Goal: Information Seeking & Learning: Learn about a topic

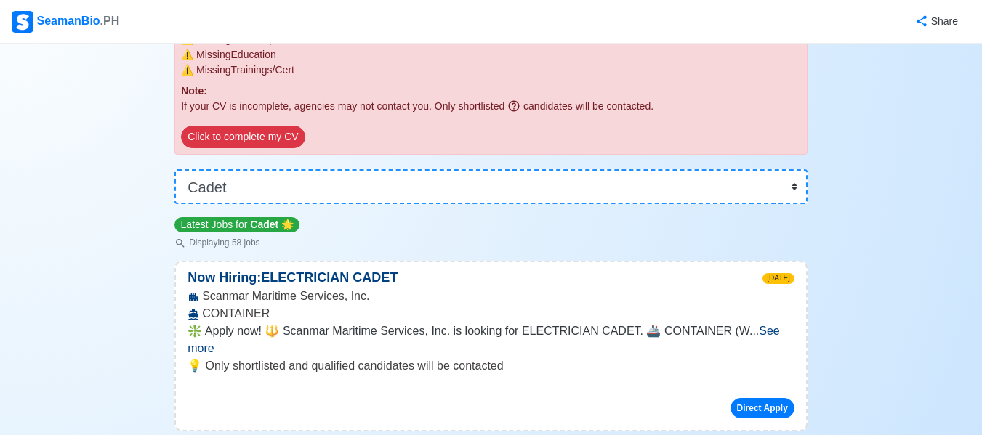
scroll to position [187, 0]
click at [500, 197] on select "👉 Select Rank or Position Master Chief Officer 2nd Officer 3rd Officer Junior O…" at bounding box center [490, 187] width 633 height 35
click at [174, 205] on select "👉 Select Rank or Position Master Chief Officer 2nd Officer 3rd Officer Junior O…" at bounding box center [490, 187] width 633 height 35
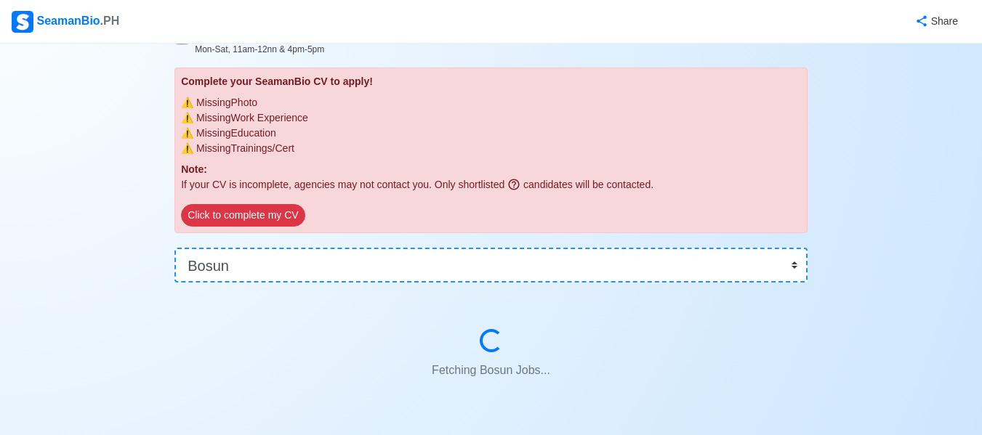
scroll to position [152, 0]
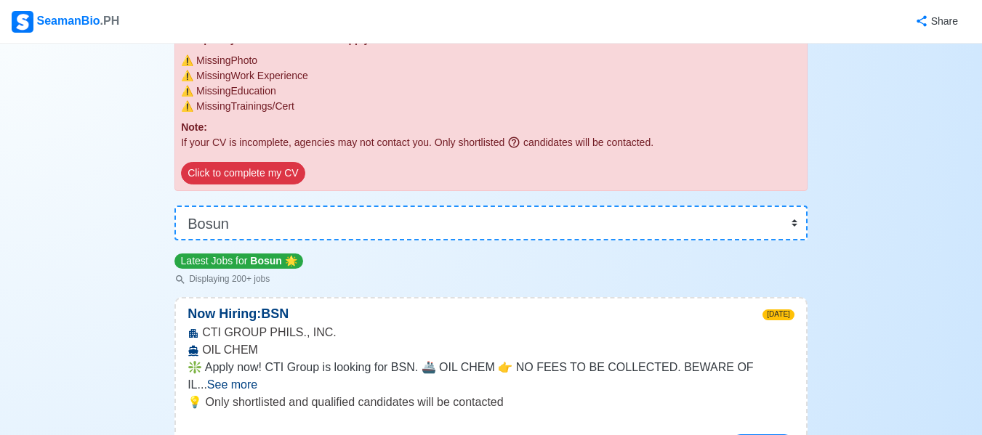
click at [384, 394] on p "💡 Only shortlisted and qualified candidates will be contacted" at bounding box center [490, 402] width 607 height 17
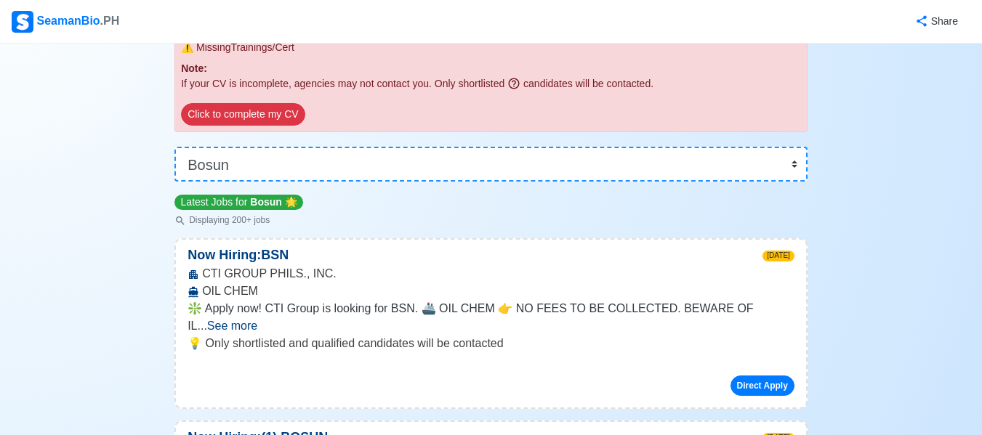
scroll to position [207, 0]
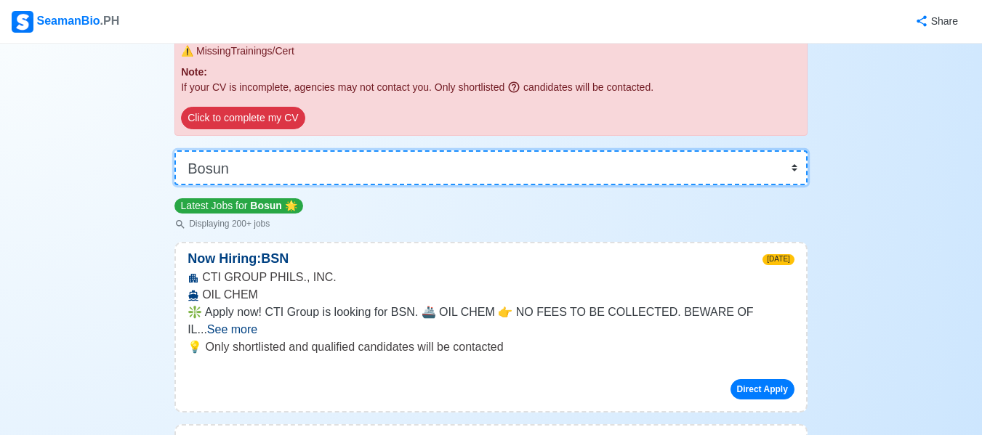
click at [355, 171] on select "👉 Select Rank or Position Master Chief Officer 2nd Officer 3rd Officer Junior O…" at bounding box center [490, 167] width 633 height 35
select select "Cadet"
click at [174, 185] on select "👉 Select Rank or Position Master Chief Officer 2nd Officer 3rd Officer Junior O…" at bounding box center [490, 167] width 633 height 35
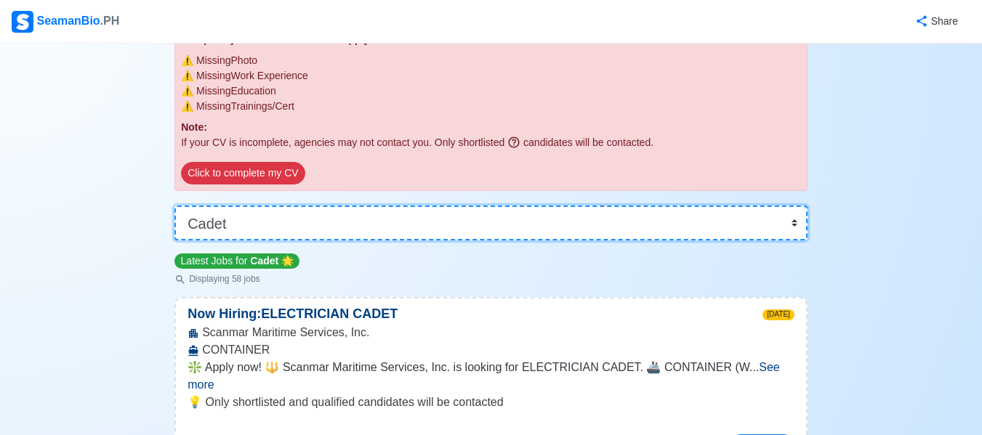
scroll to position [207, 0]
